Goal: Task Accomplishment & Management: Manage account settings

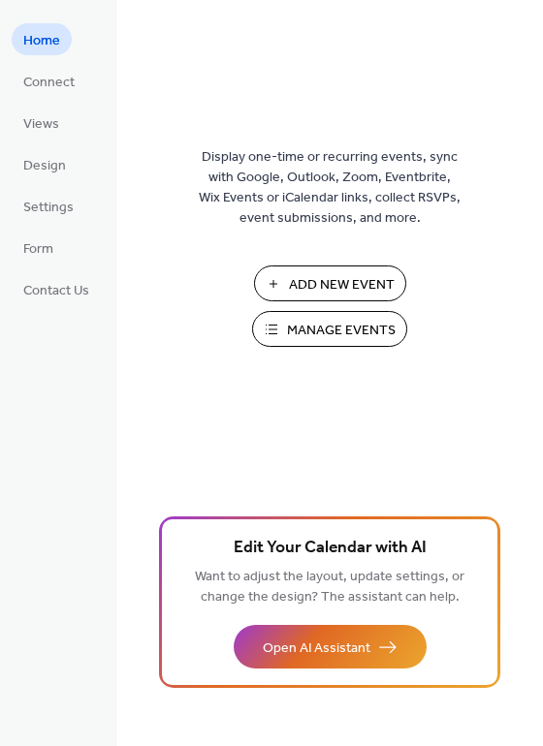
click at [342, 327] on span "Manage Events" at bounding box center [341, 331] width 109 height 20
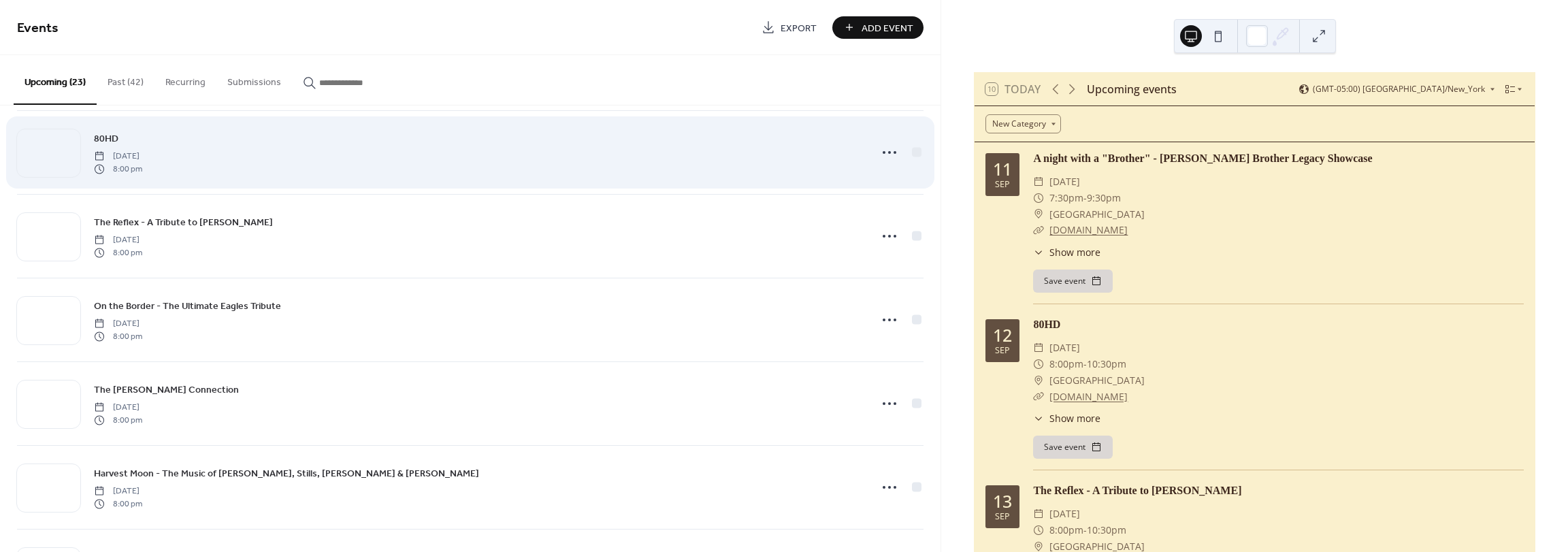
scroll to position [136, 0]
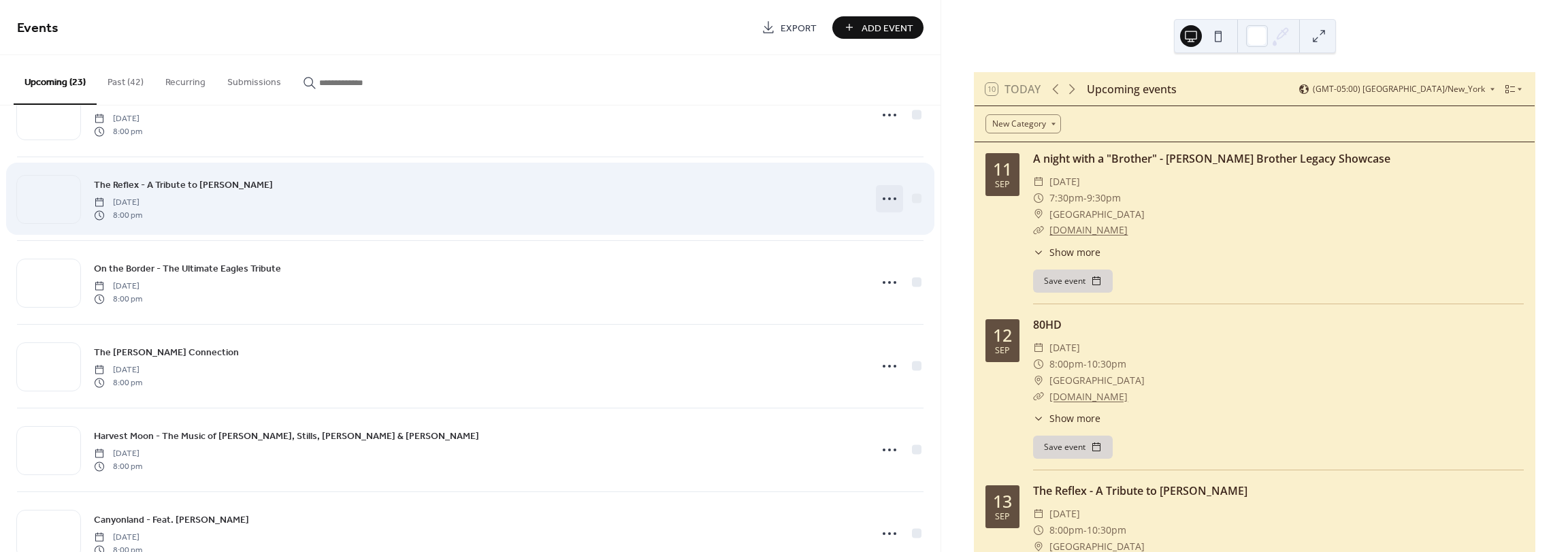
click at [878, 201] on icon at bounding box center [889, 198] width 22 height 22
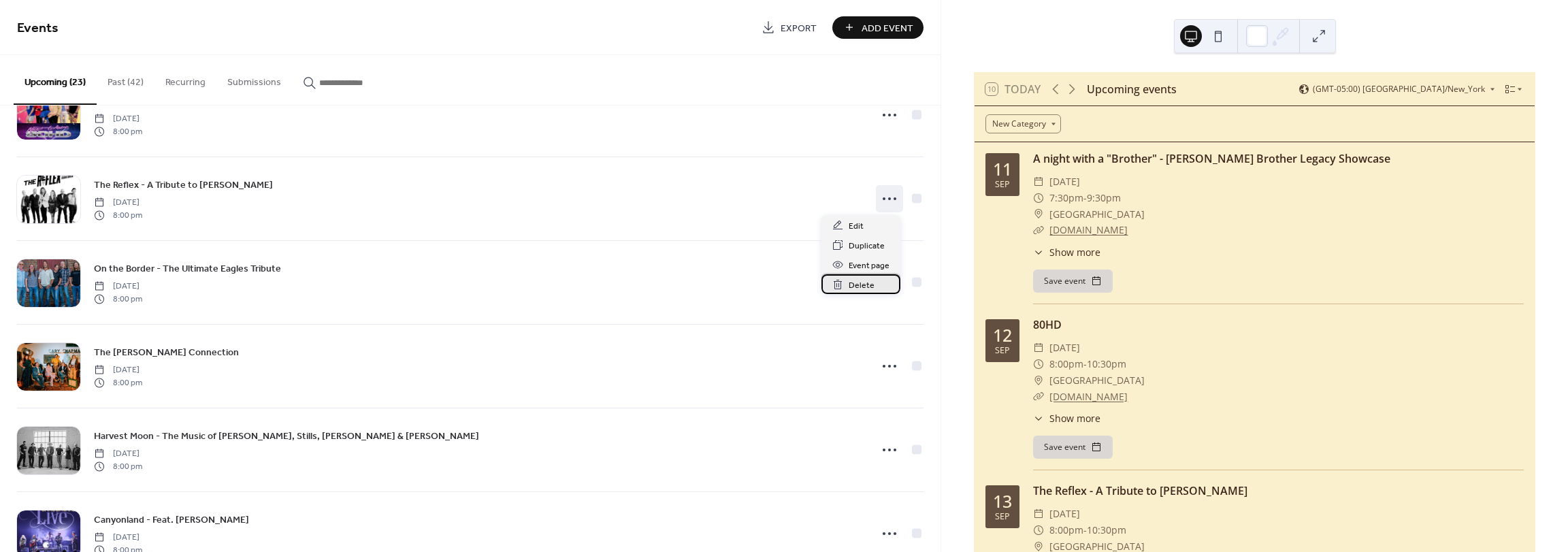
click at [852, 286] on span "Delete" at bounding box center [861, 285] width 26 height 14
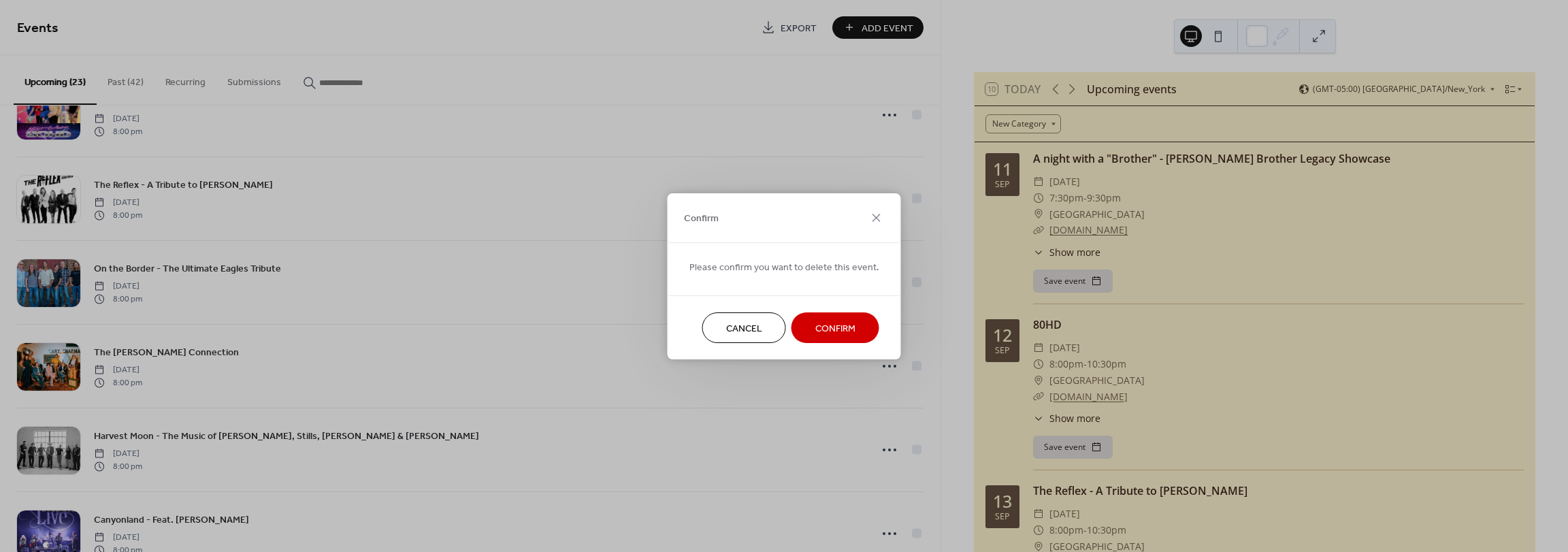
click at [841, 330] on span "Confirm" at bounding box center [835, 328] width 40 height 14
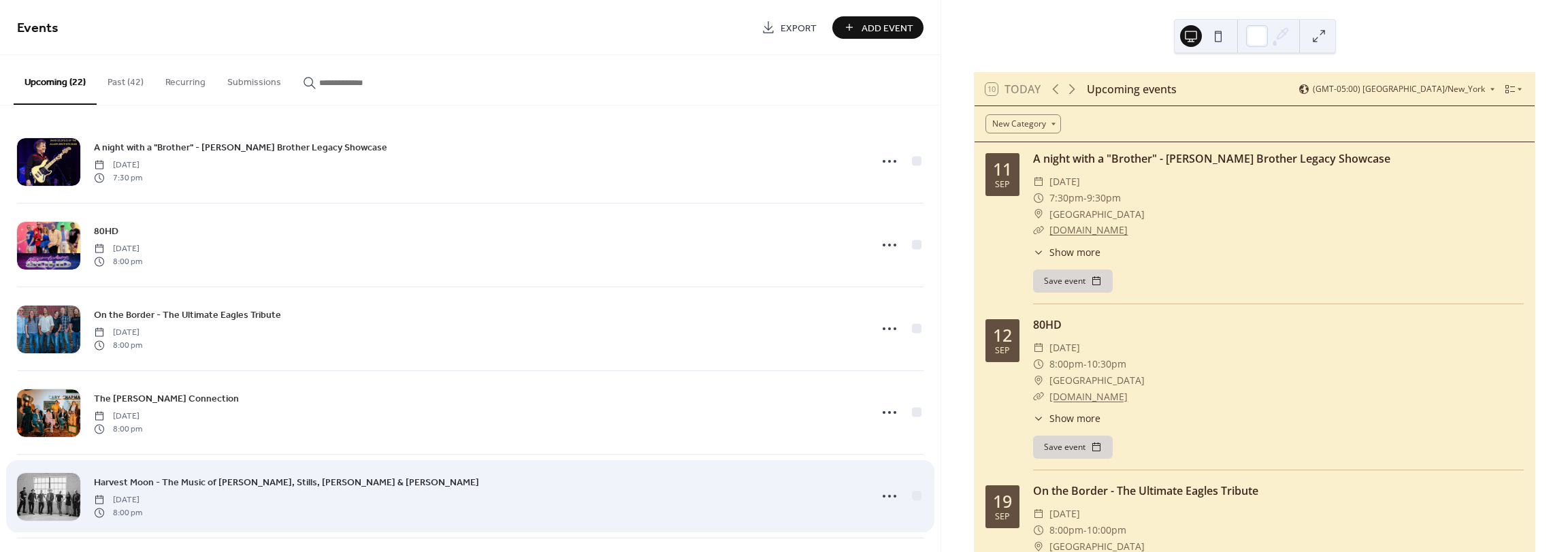
scroll to position [0, 0]
